Goal: Information Seeking & Learning: Learn about a topic

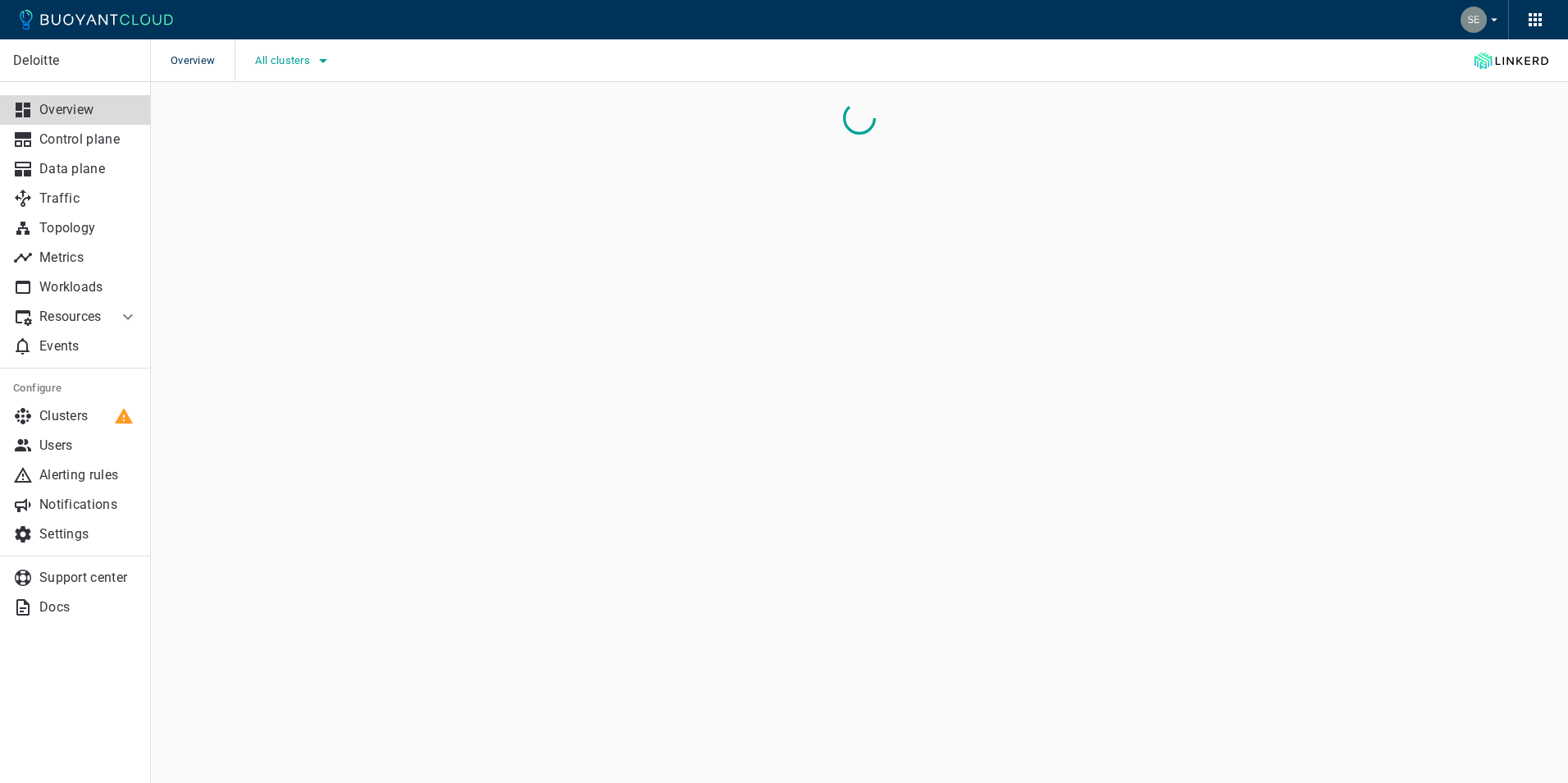
click at [324, 59] on icon "button" at bounding box center [322, 60] width 19 height 20
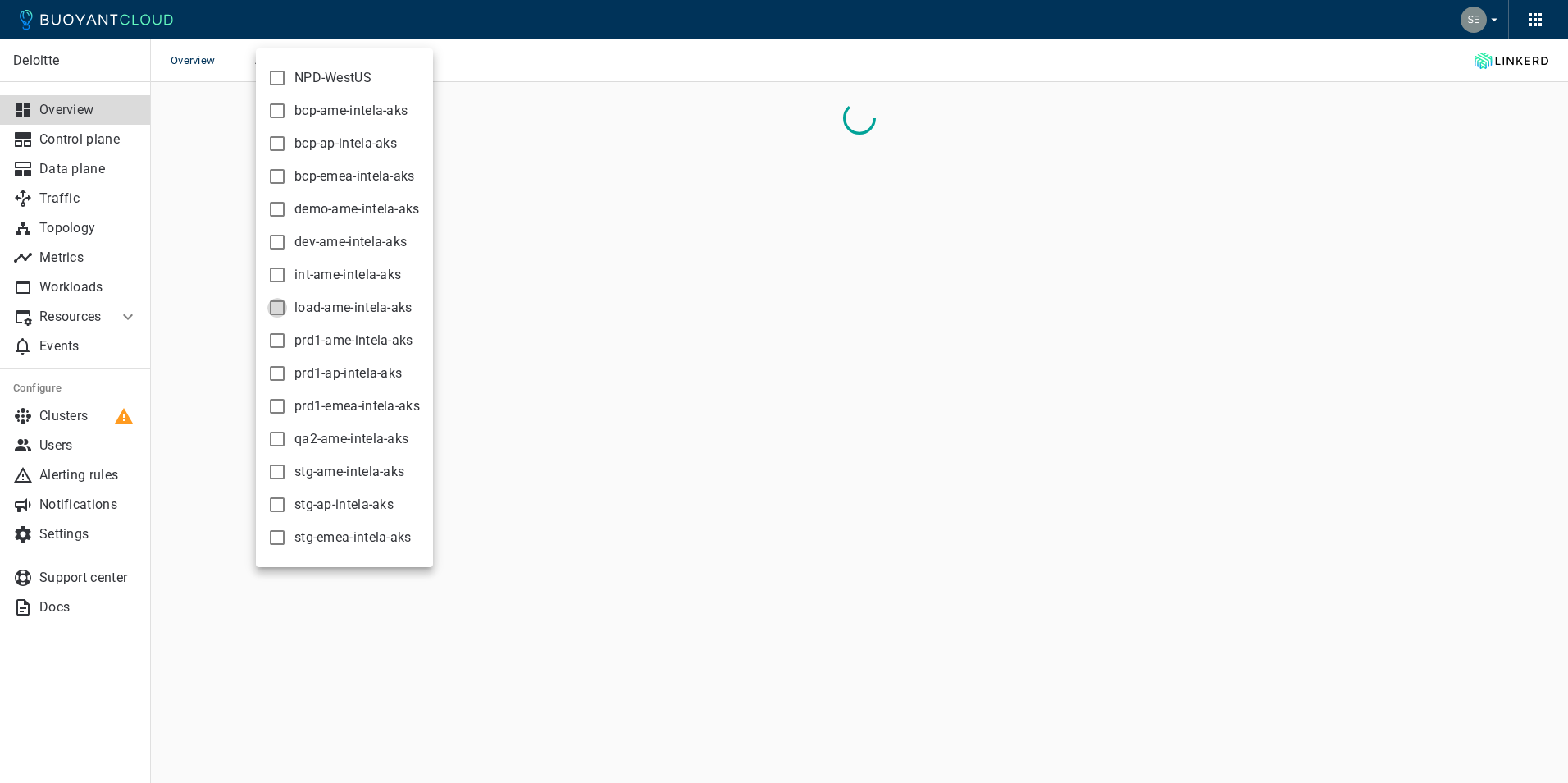
click at [276, 307] on input "load-ame-intela-aks" at bounding box center [277, 307] width 19 height 20
checkbox input "true"
click at [573, 63] on div at bounding box center [784, 391] width 1568 height 783
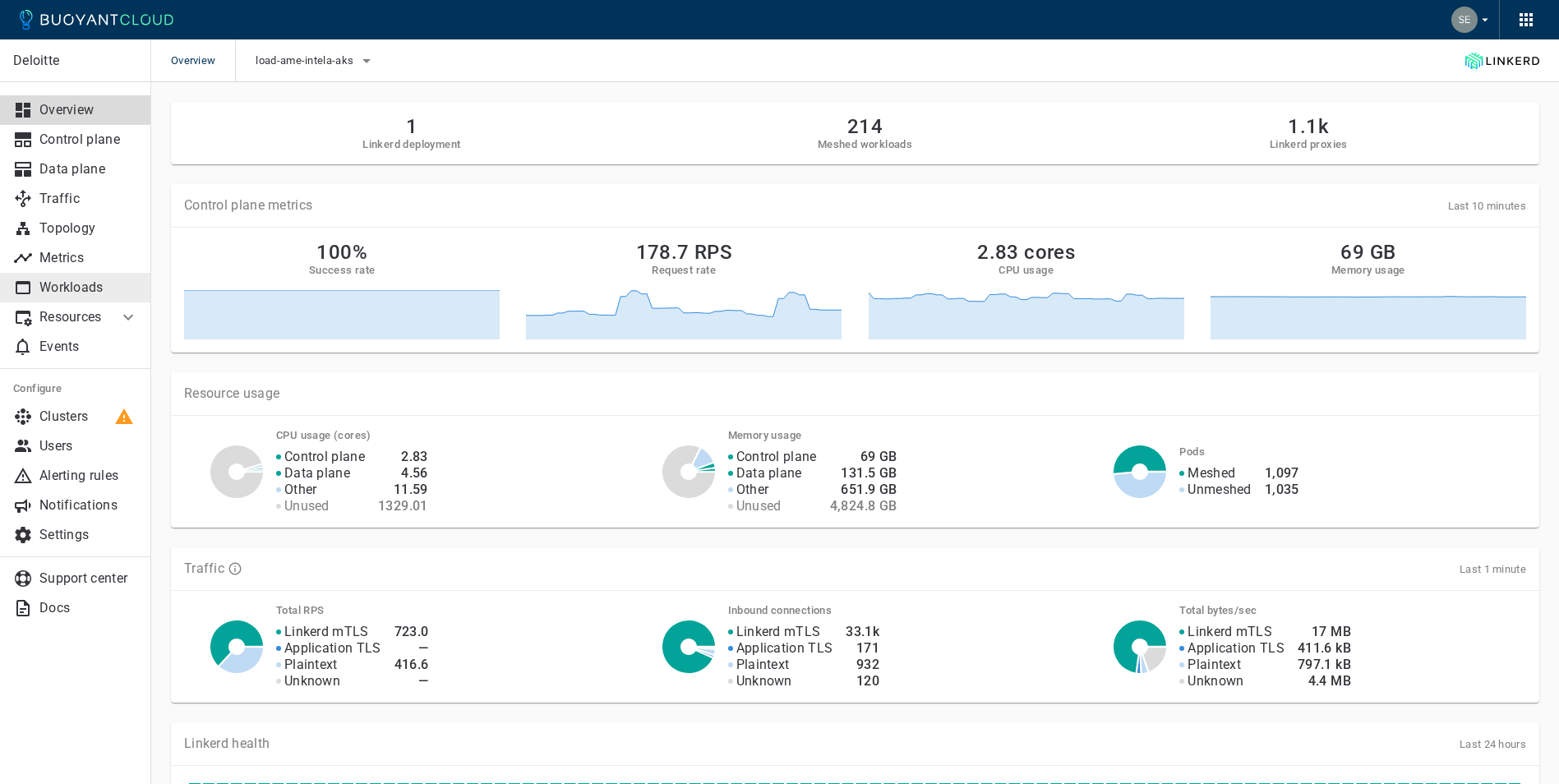
click at [86, 292] on p "Workloads" at bounding box center [88, 287] width 99 height 17
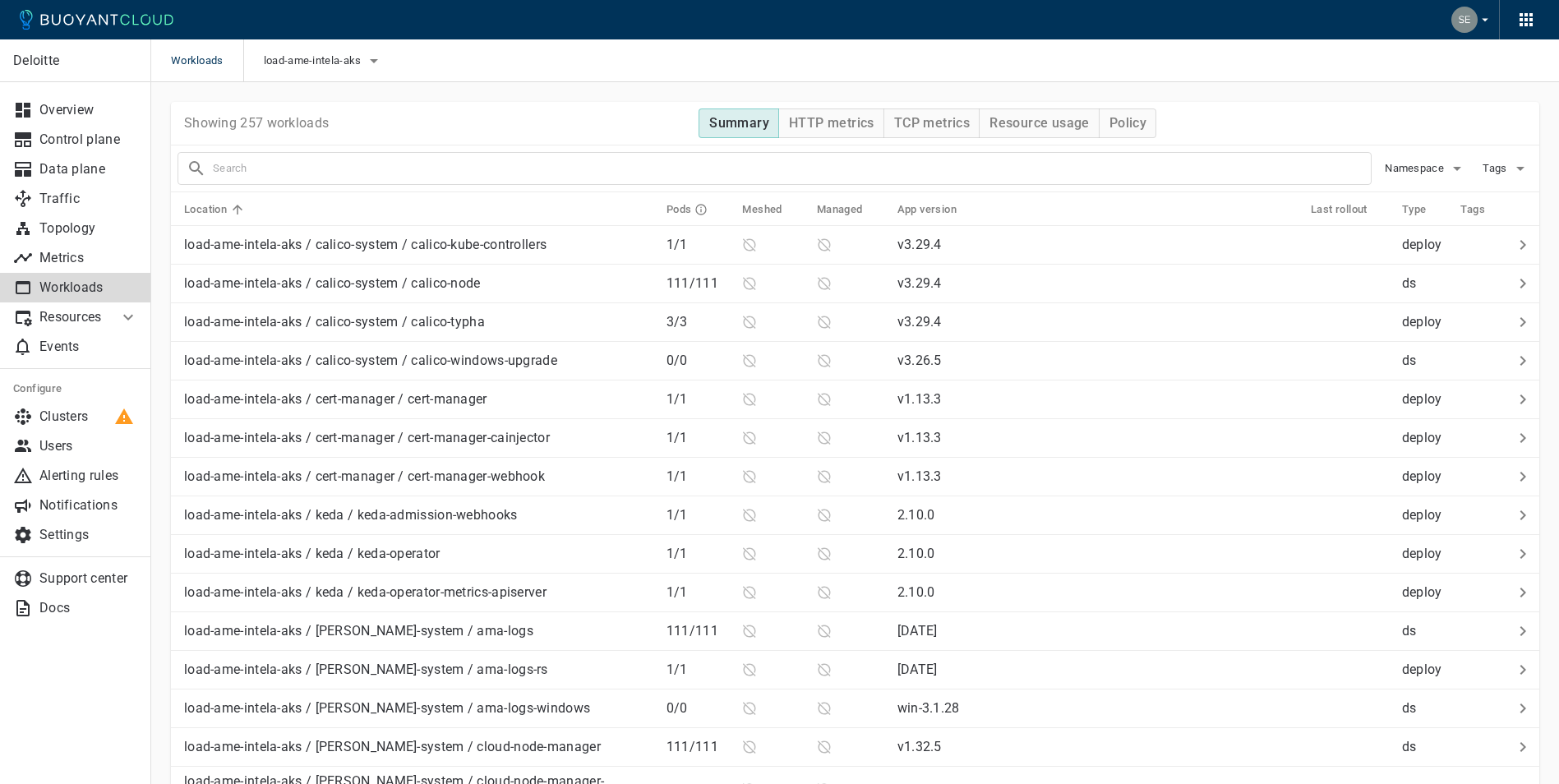
click at [309, 162] on input "text" at bounding box center [792, 168] width 1158 height 23
type input "ce-api"
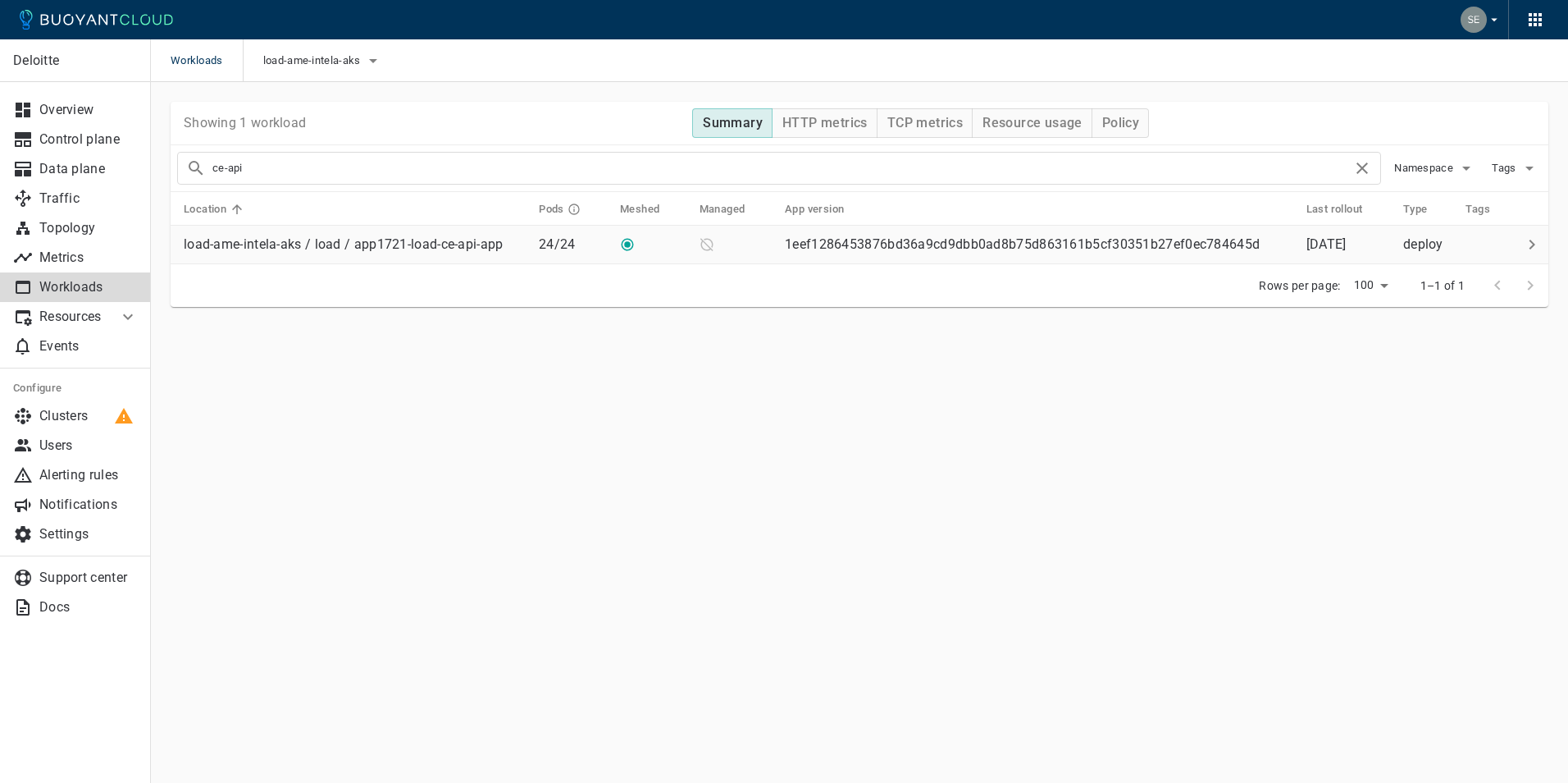
click at [426, 248] on p "load-ame-intela-aks / load / app1721-load-ce-api-app" at bounding box center [343, 244] width 319 height 17
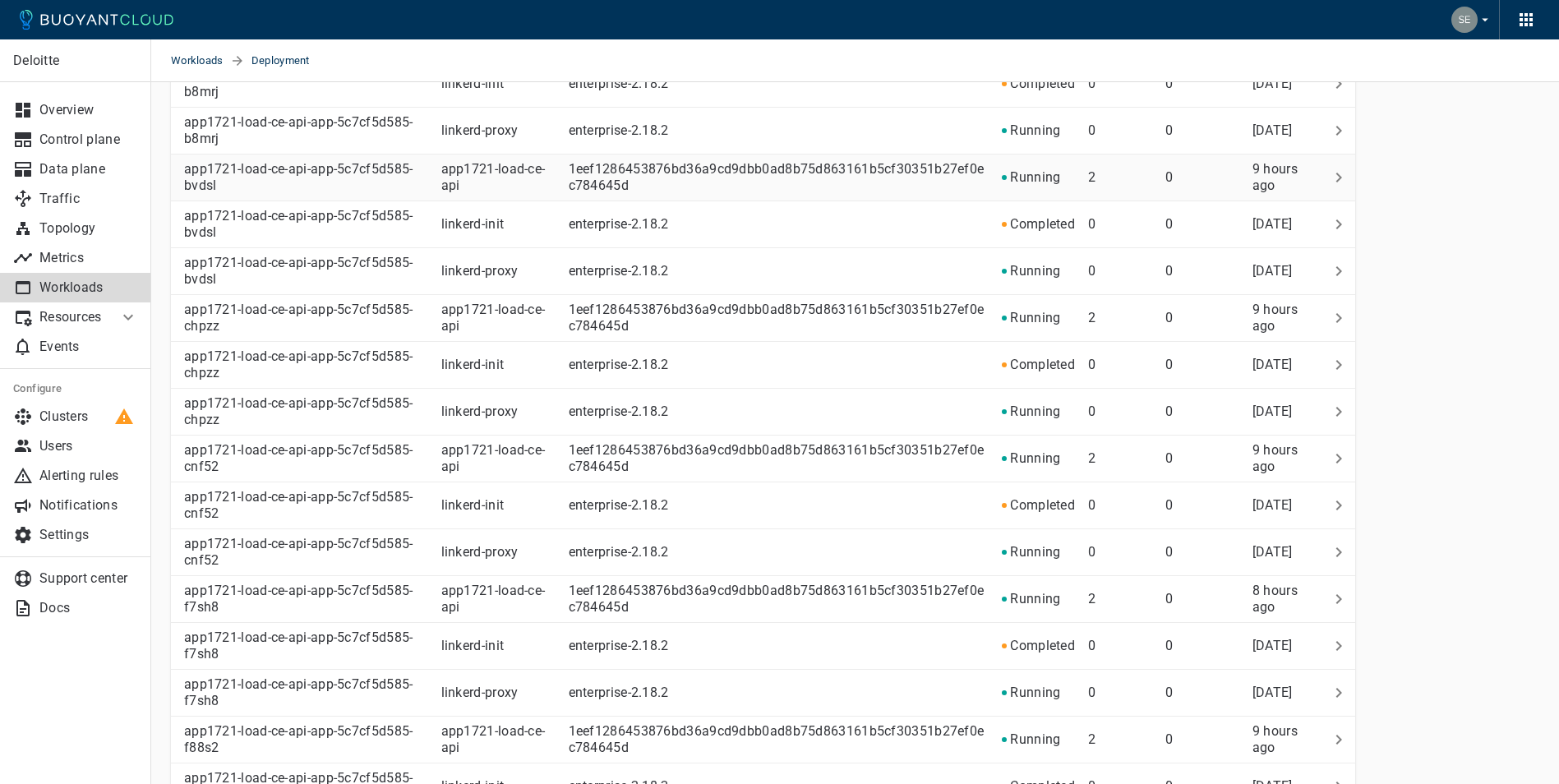
scroll to position [3107, 0]
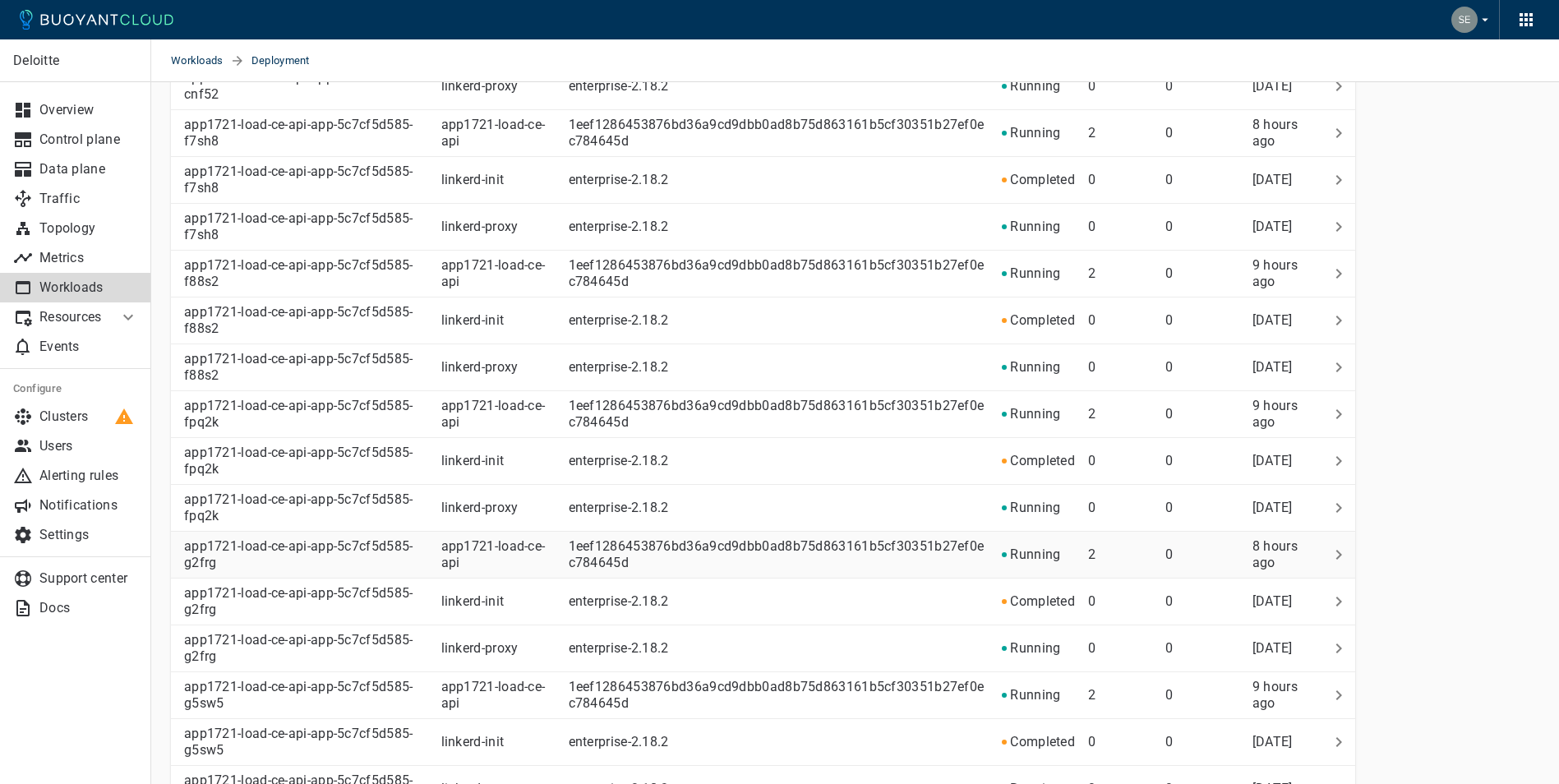
click at [506, 563] on p "app1721-load-ce-api" at bounding box center [498, 554] width 114 height 33
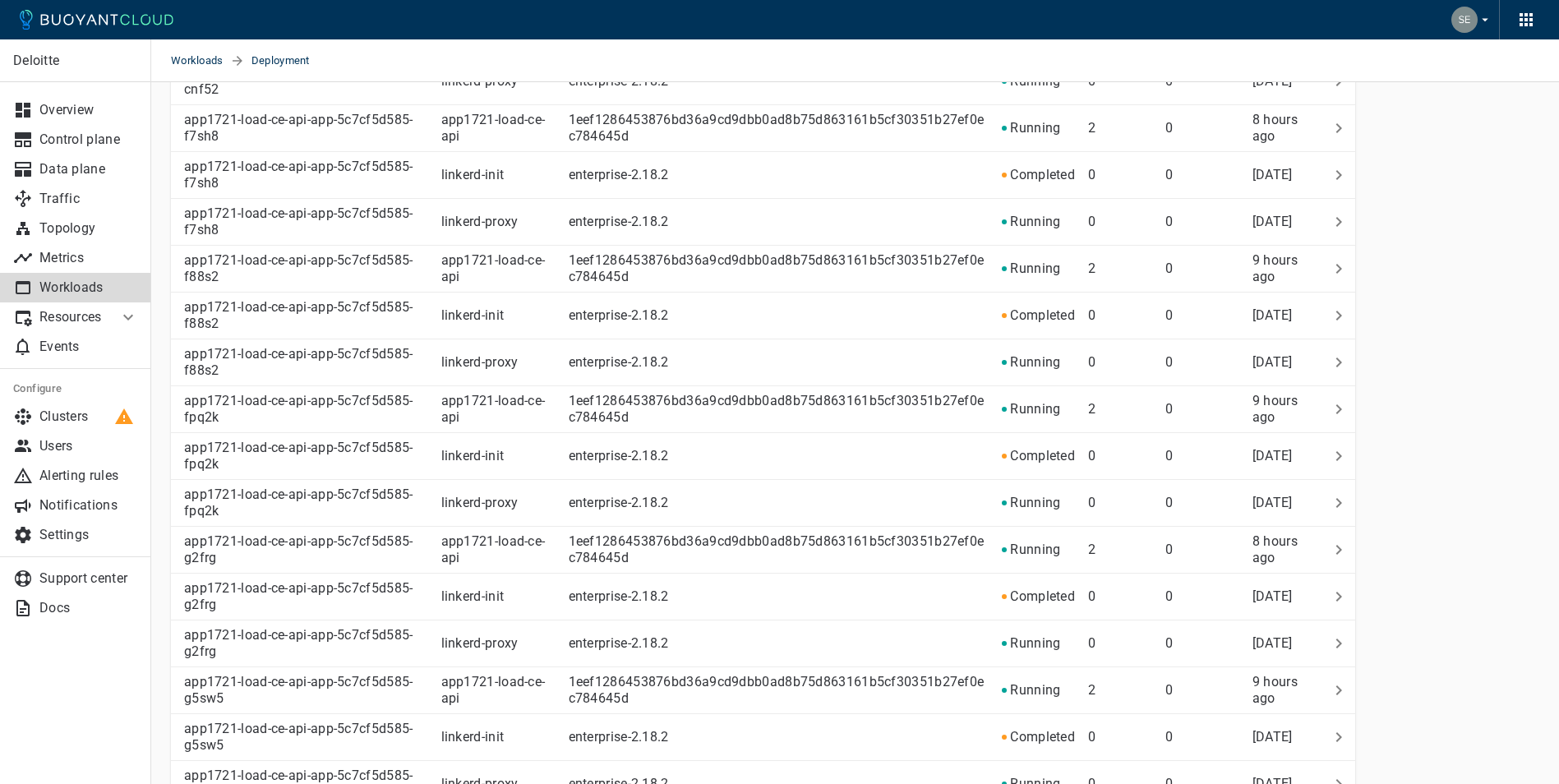
scroll to position [4397, 0]
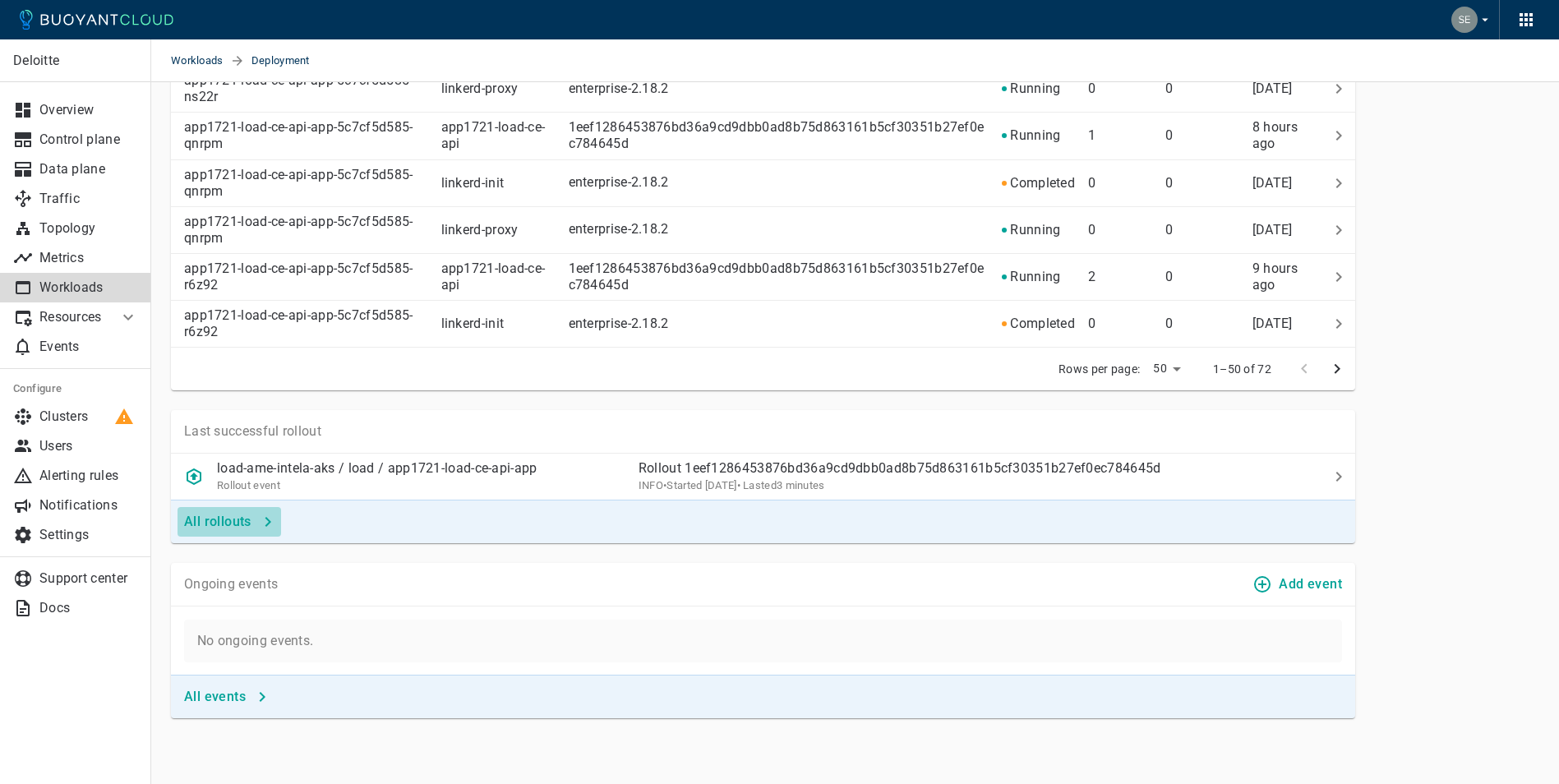
click at [257, 521] on button "All rollouts" at bounding box center [229, 522] width 103 height 30
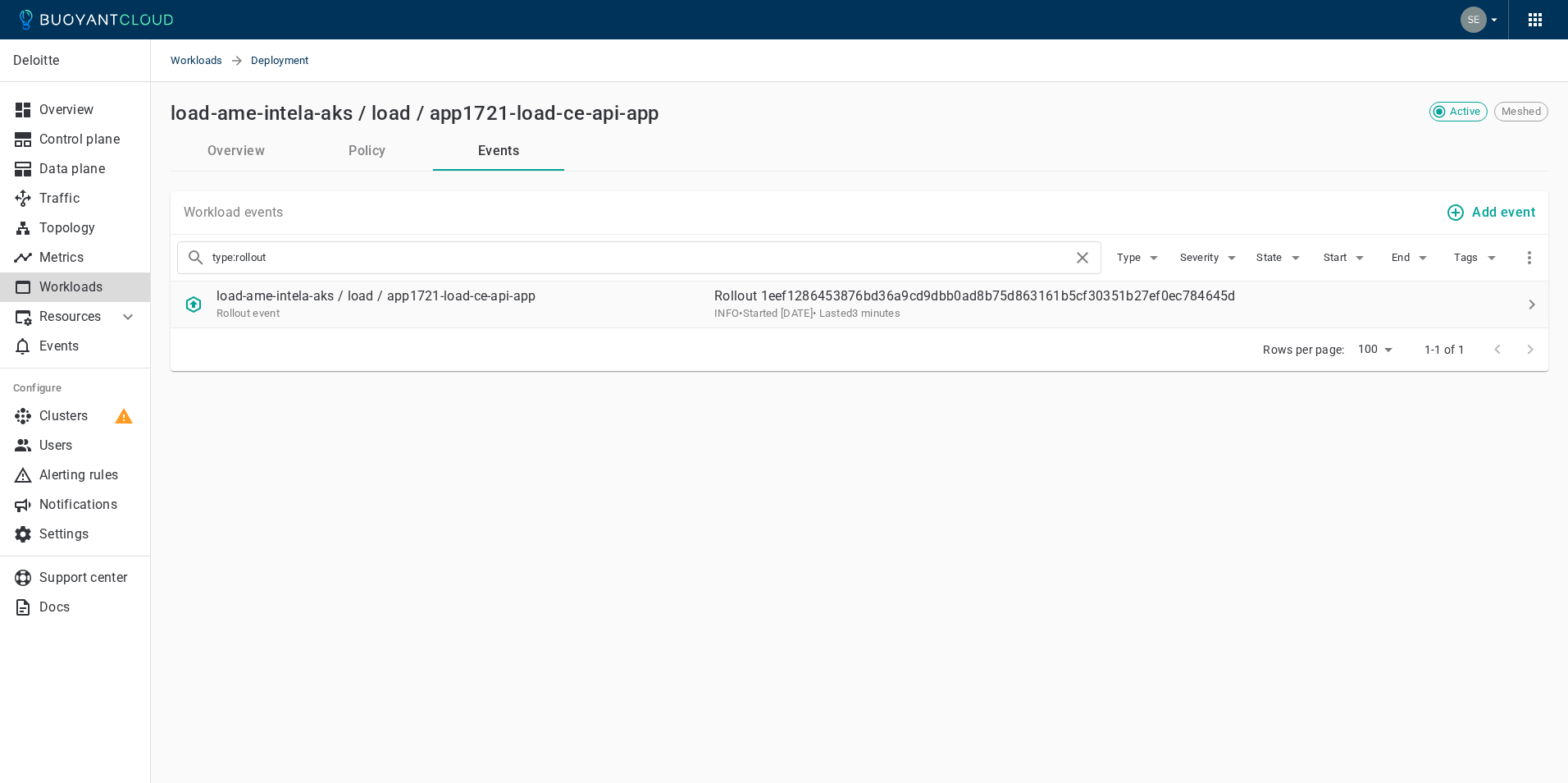
click at [280, 294] on p "load-ame-intela-aks / load / app1721-load-ce-api-app" at bounding box center [376, 296] width 319 height 17
click at [214, 141] on button "Overview" at bounding box center [236, 150] width 131 height 39
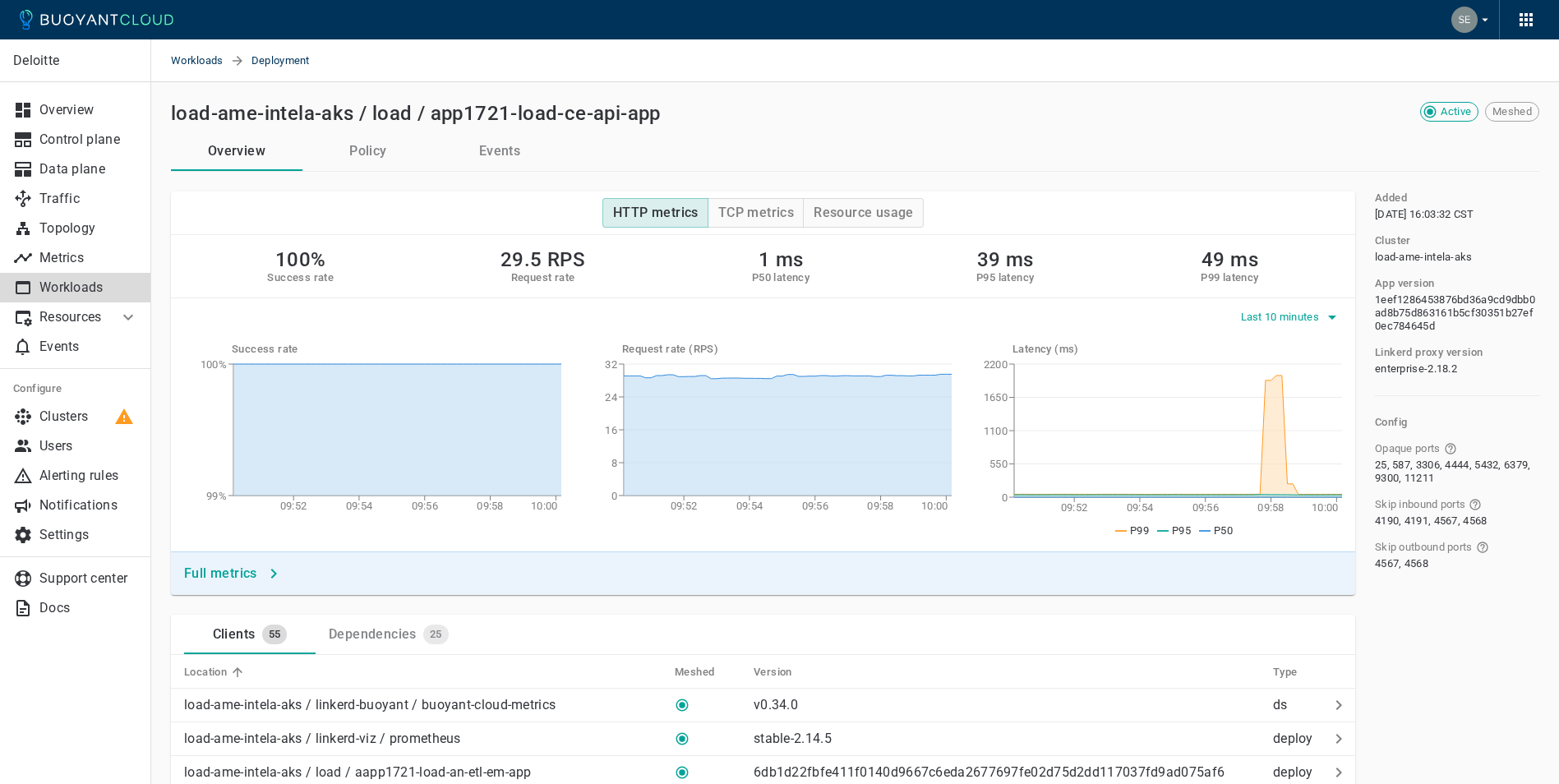
click at [1326, 319] on icon "button" at bounding box center [1331, 316] width 20 height 20
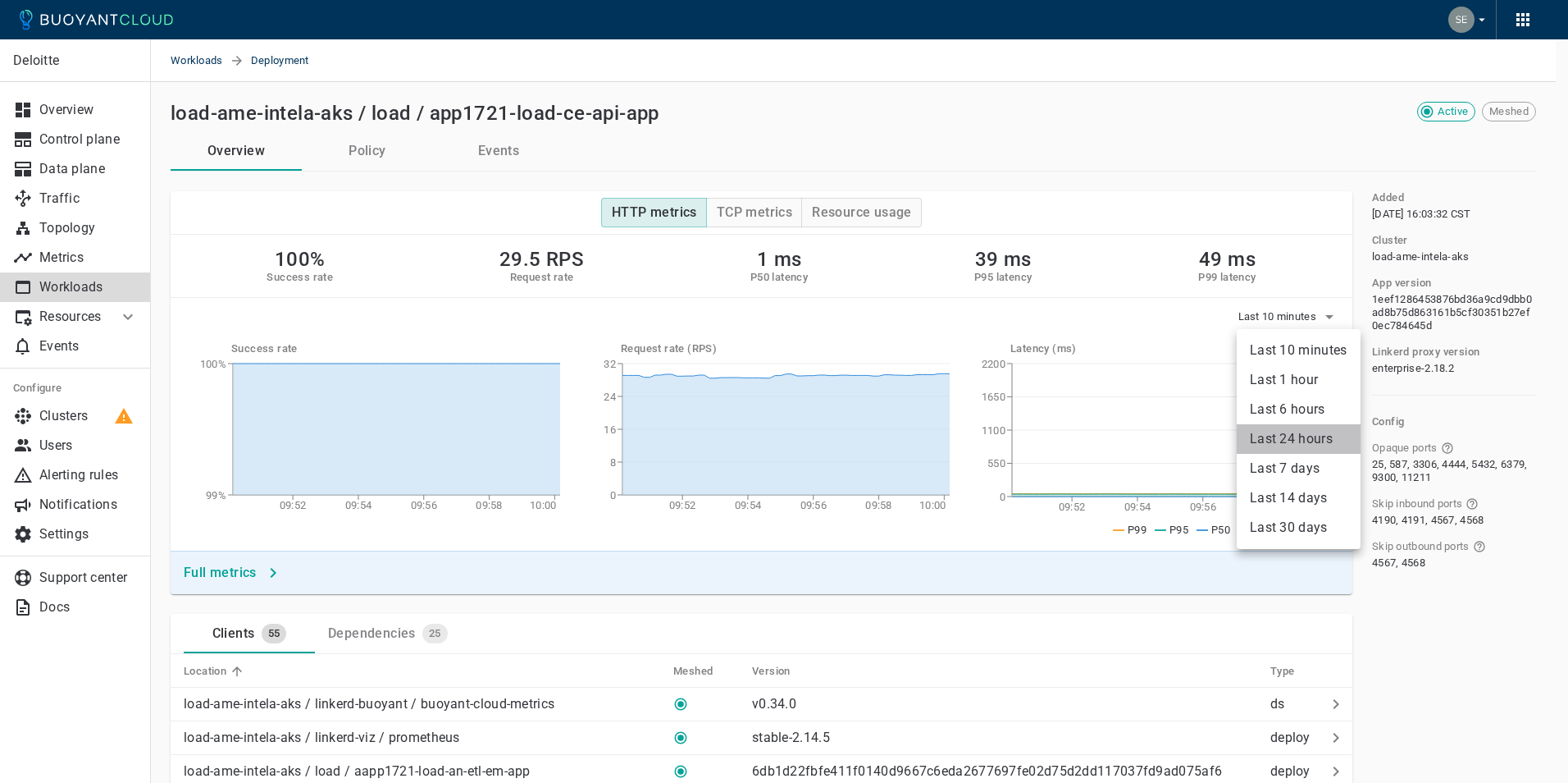
click at [1306, 440] on li "Last 24 hours" at bounding box center [1298, 439] width 123 height 30
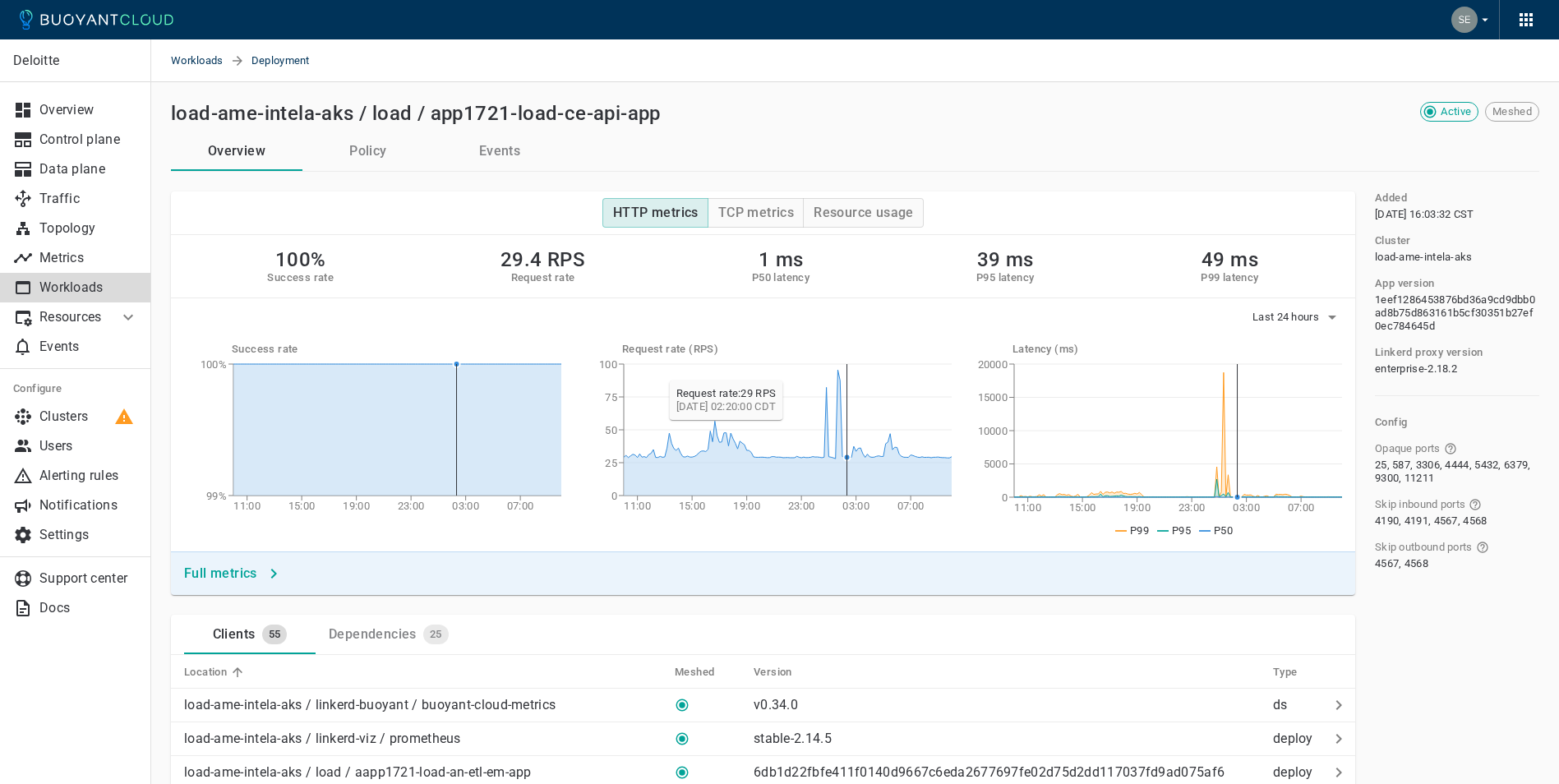
drag, startPoint x: 833, startPoint y: 372, endPoint x: 847, endPoint y: 374, distance: 14.1
click at [847, 374] on icon "11:00 15:00 19:00 23:00 03:00 07:00 0 25 50 75 100" at bounding box center [762, 437] width 377 height 165
drag, startPoint x: 847, startPoint y: 374, endPoint x: 833, endPoint y: 373, distance: 14.0
click at [833, 373] on icon "11:00 15:00 19:00 23:00 03:00 07:00 0 25 50 75 100" at bounding box center [762, 437] width 377 height 165
click at [244, 575] on h4 "Full metrics" at bounding box center [220, 574] width 73 height 17
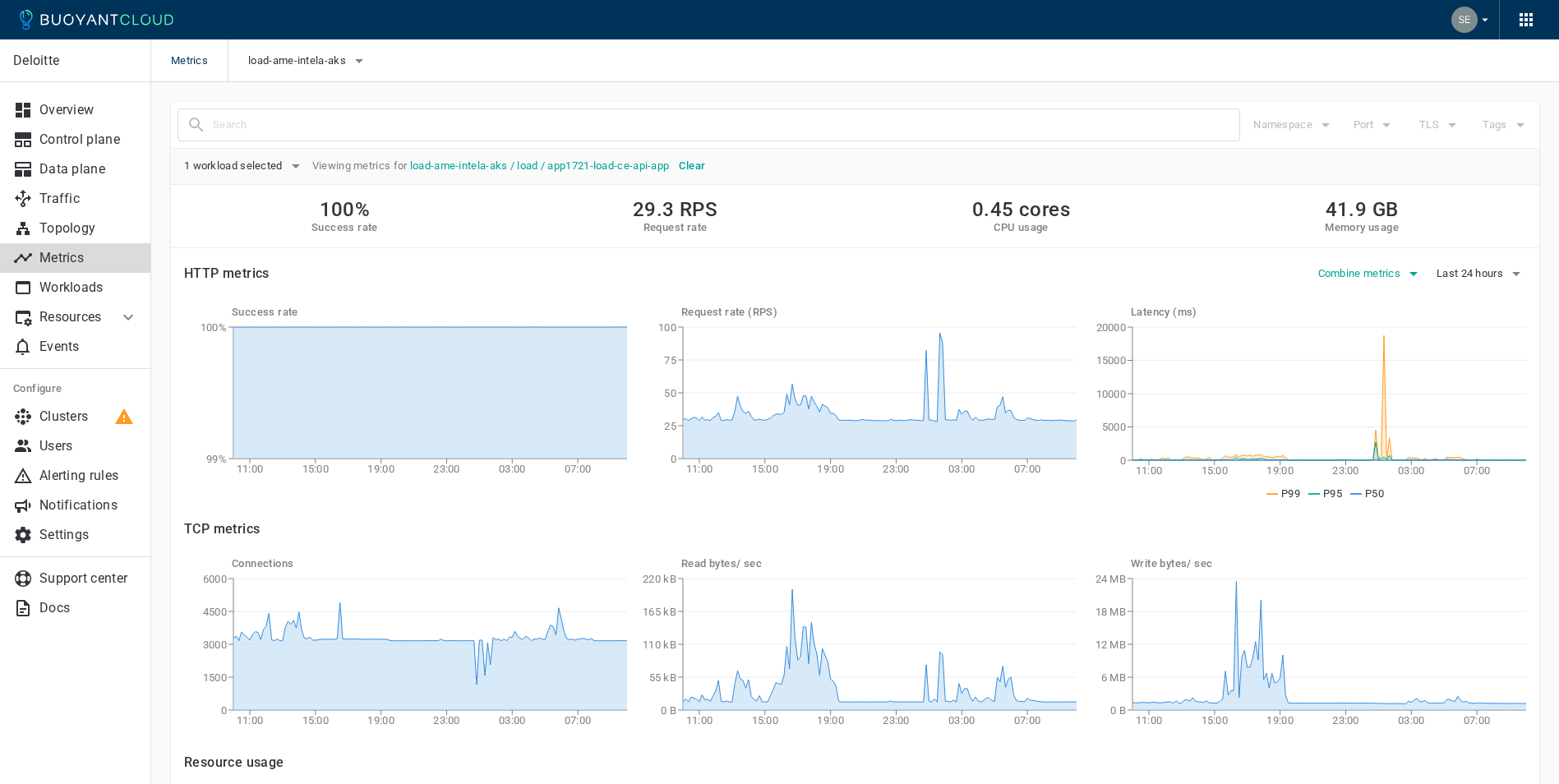
click at [1404, 278] on icon "button" at bounding box center [1413, 273] width 20 height 20
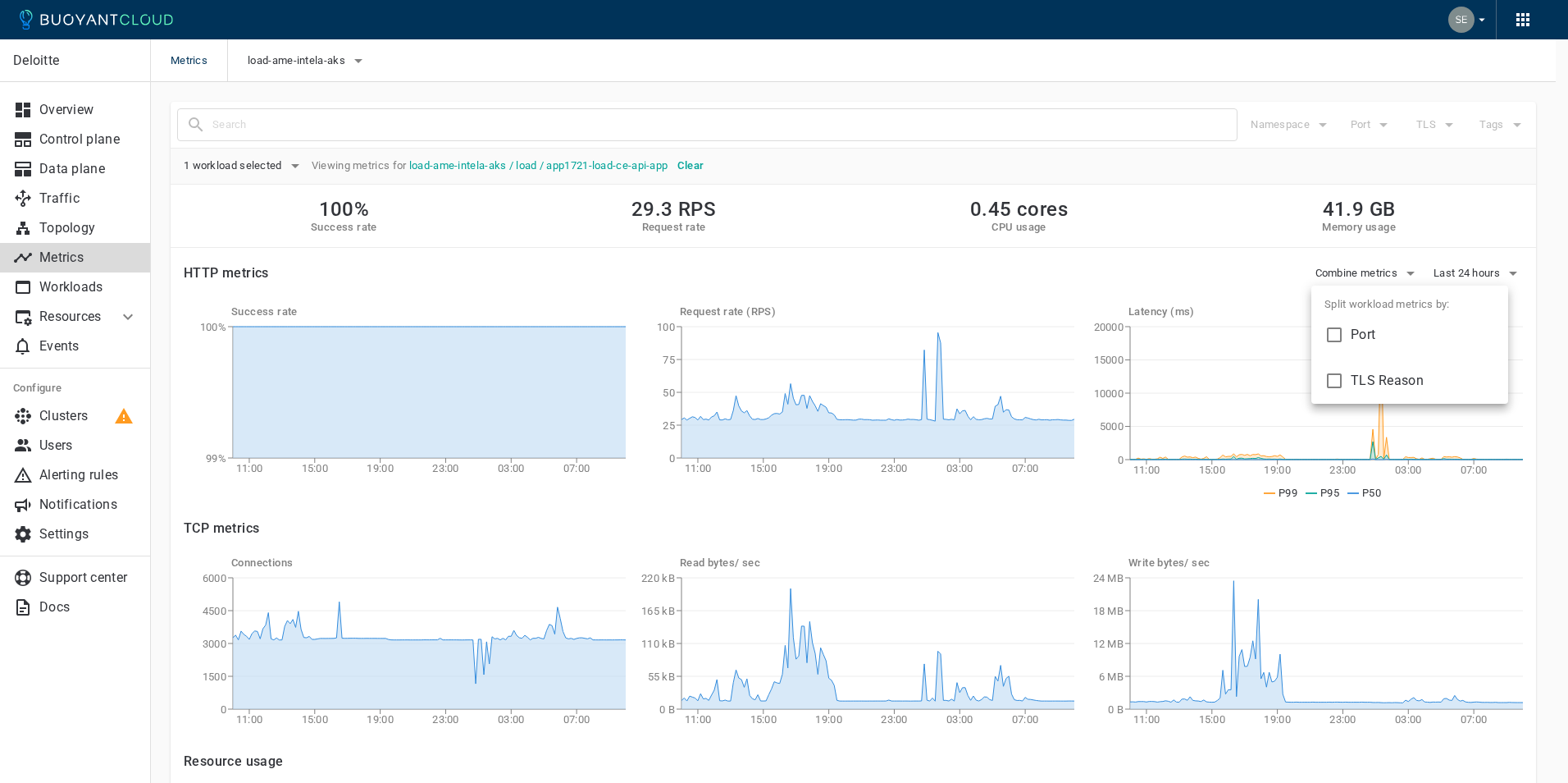
click at [1201, 241] on div at bounding box center [784, 391] width 1568 height 783
